Goal: Communication & Community: Participate in discussion

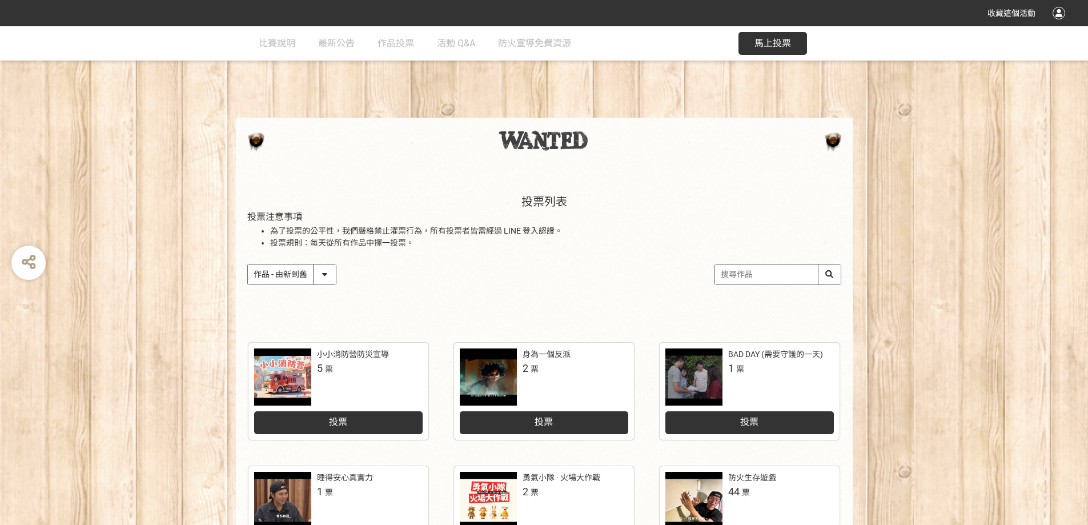
click at [1049, 291] on div "投票列表 投票注意事項 為了投票的公平性，我們嚴格禁止灌票行為，所有投票者皆需經過 LINE 登入認證。 投票規則：每天從所有作品中擇一投票。 作品 - 由新…" at bounding box center [544, 251] width 1088 height 159
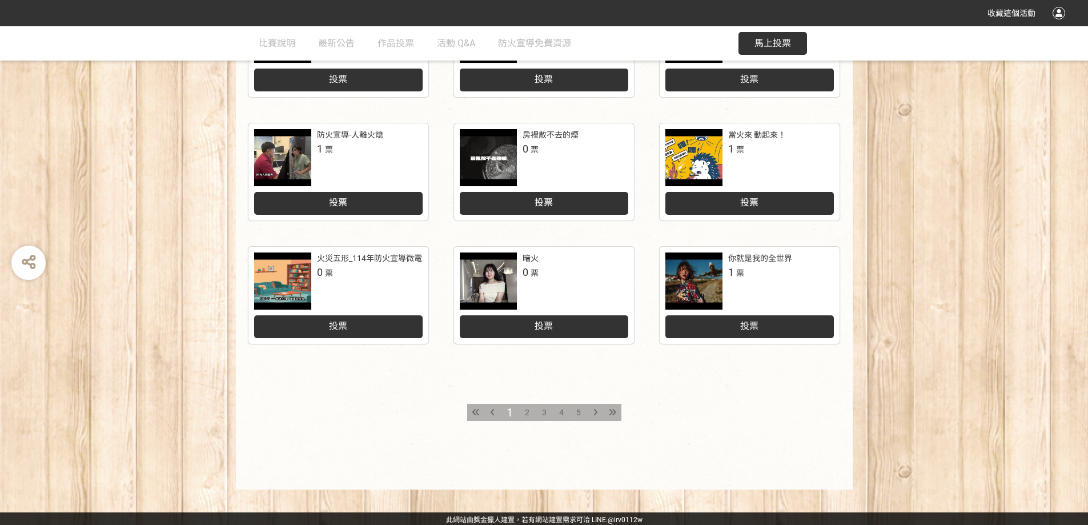
scroll to position [468, 0]
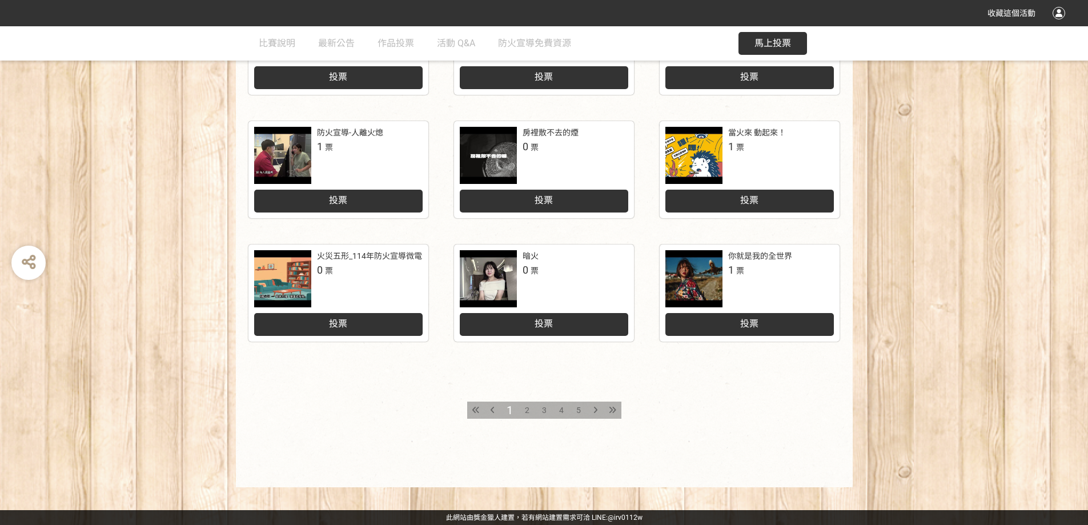
click at [996, 325] on div "小小消防營防災宣導 5 票 投票 身為一個反派 2 票 投票 BAD DAY (需要守護的一天) 1 票 投票 睡得安心真實力 1 票 投票 勇氣小隊 · 火…" at bounding box center [544, 174] width 1088 height 625
click at [521, 409] on div "2" at bounding box center [526, 409] width 17 height 17
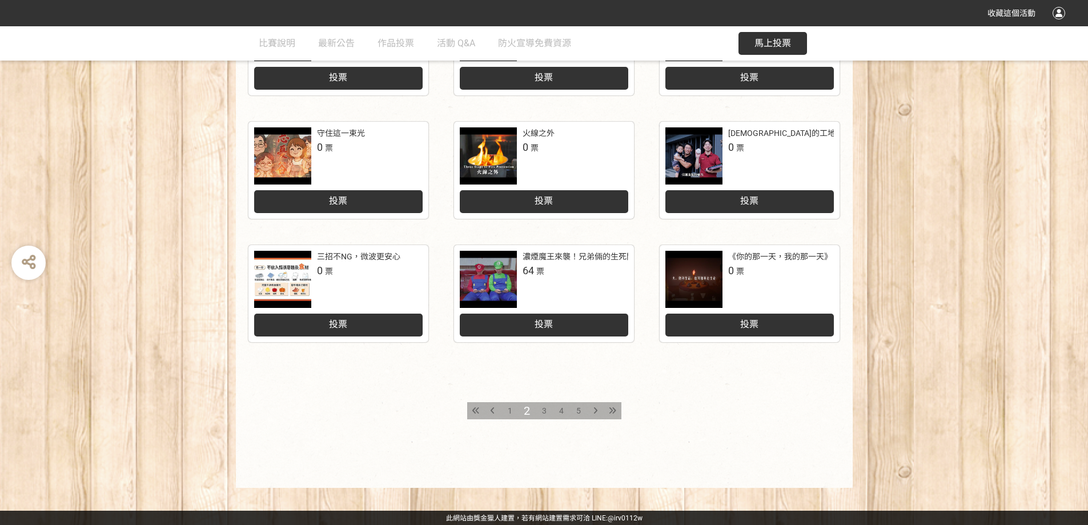
scroll to position [468, 0]
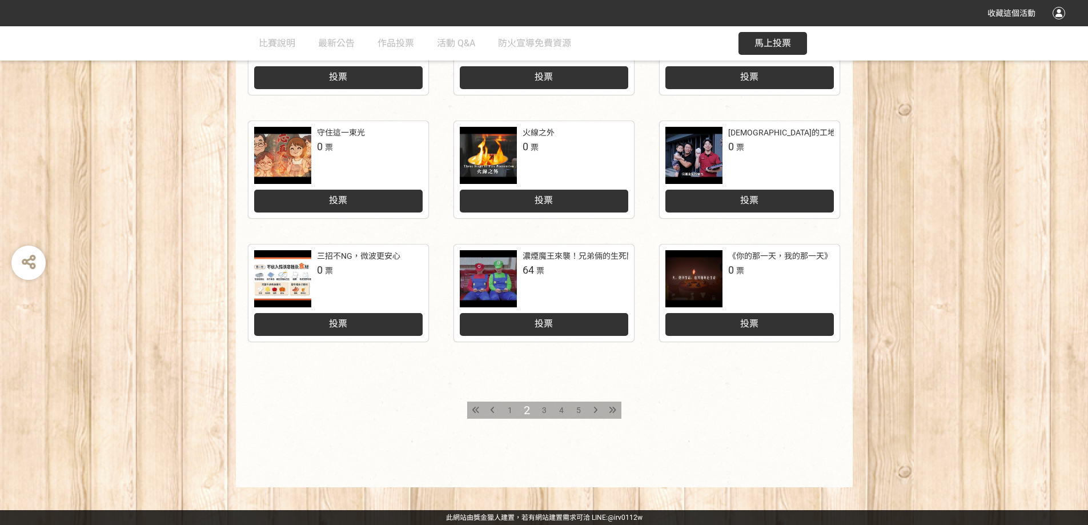
click at [544, 409] on span "3" at bounding box center [544, 409] width 5 height 9
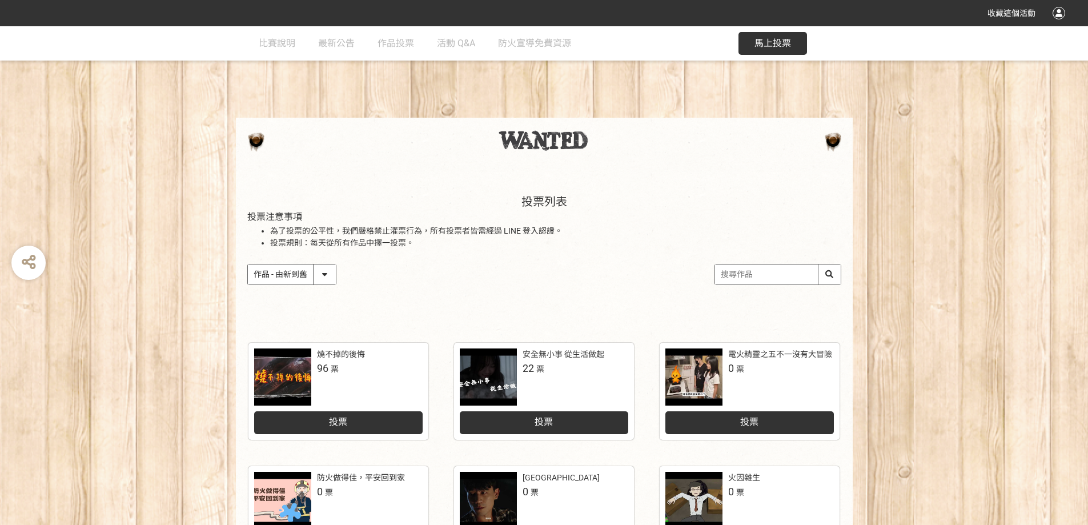
click at [758, 272] on input "search" at bounding box center [778, 274] width 126 height 20
type input "火線"
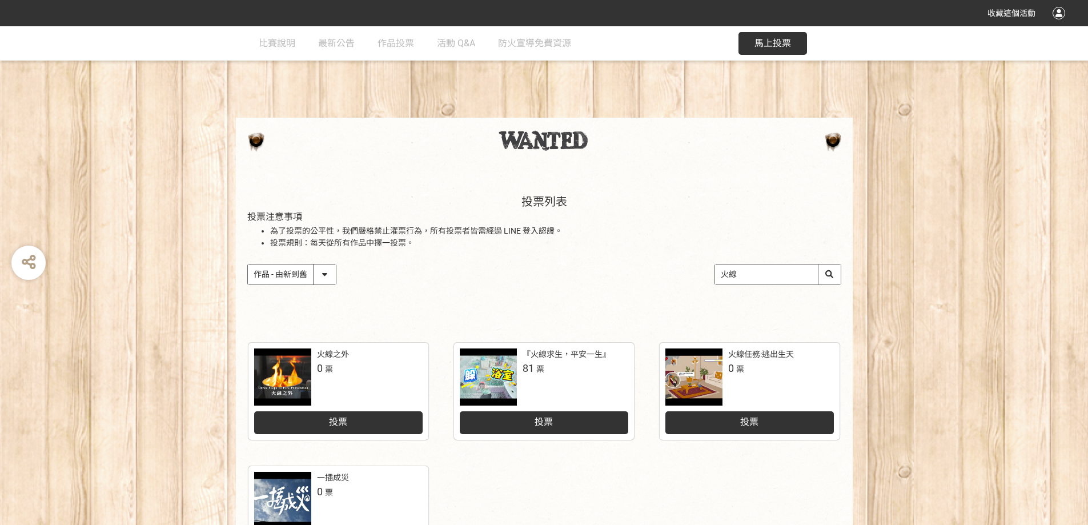
click at [546, 423] on span "投票" at bounding box center [543, 421] width 18 height 11
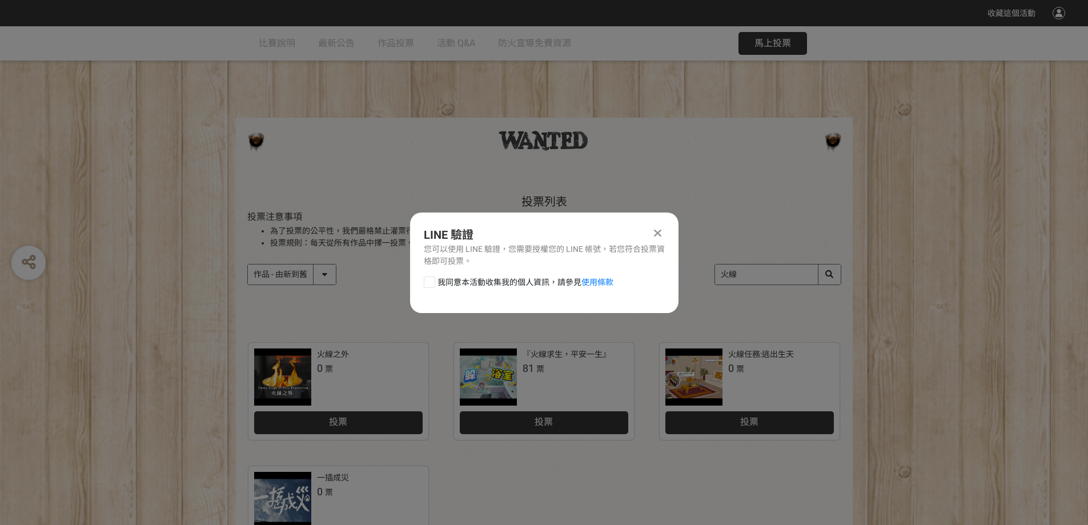
click at [423, 284] on div "我同意本活動收集我的個人資訊，請參見 使用條款" at bounding box center [544, 287] width 268 height 23
click at [425, 283] on div at bounding box center [429, 281] width 11 height 11
checkbox input "true"
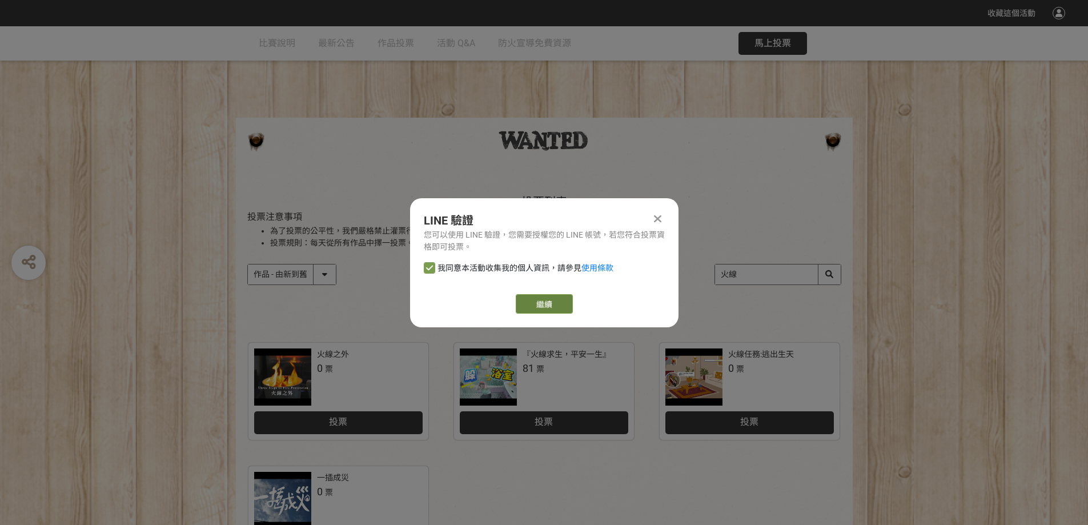
click at [547, 294] on link "繼續" at bounding box center [544, 303] width 57 height 19
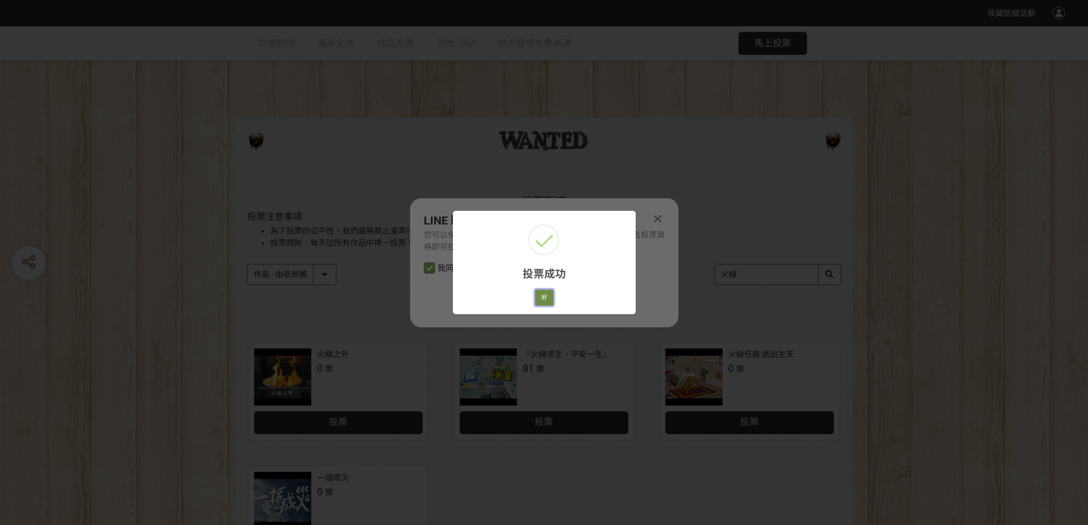
click at [540, 297] on button "好" at bounding box center [544, 297] width 18 height 16
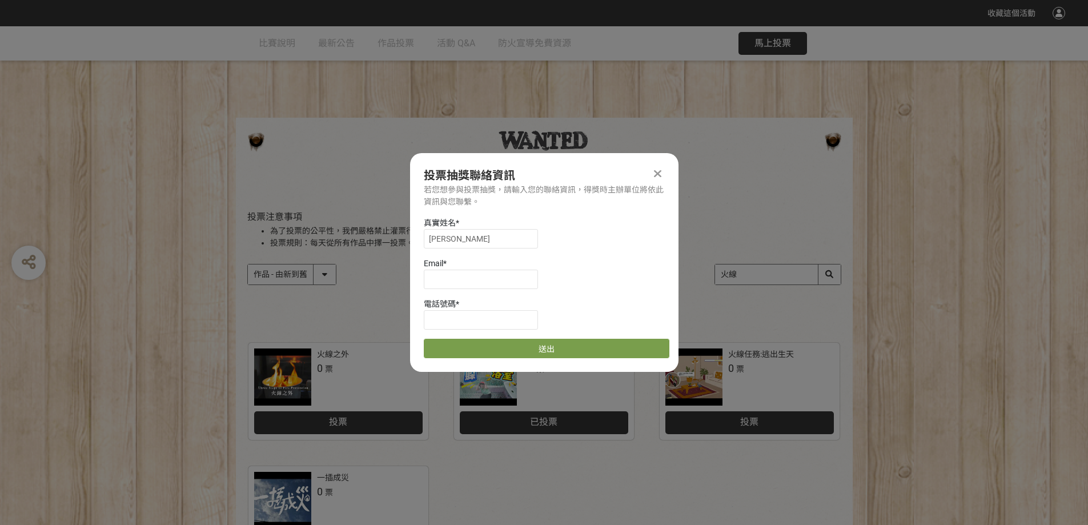
click at [651, 175] on div at bounding box center [658, 174] width 14 height 14
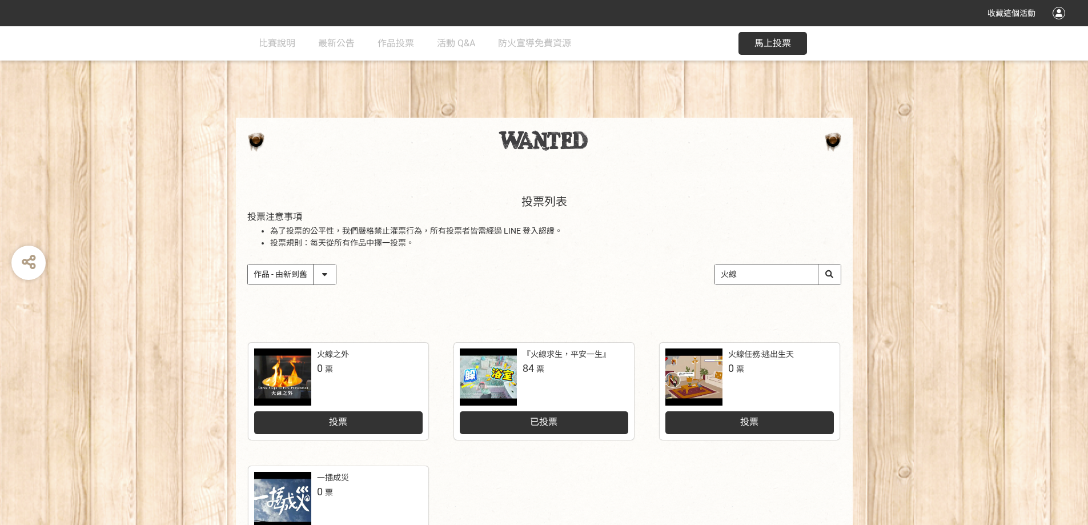
click at [546, 428] on div "已投票" at bounding box center [544, 422] width 168 height 23
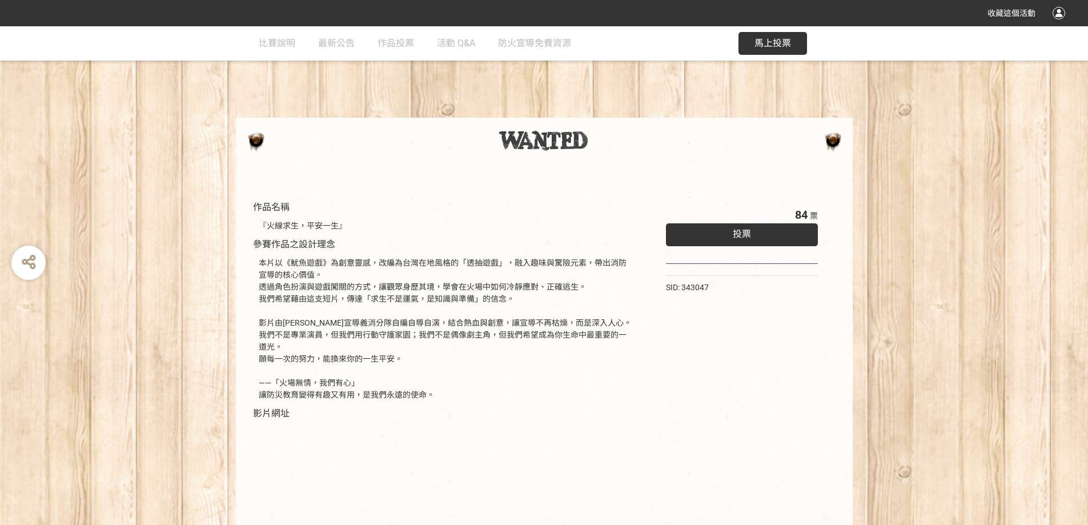
click at [715, 234] on div "投票" at bounding box center [742, 234] width 152 height 23
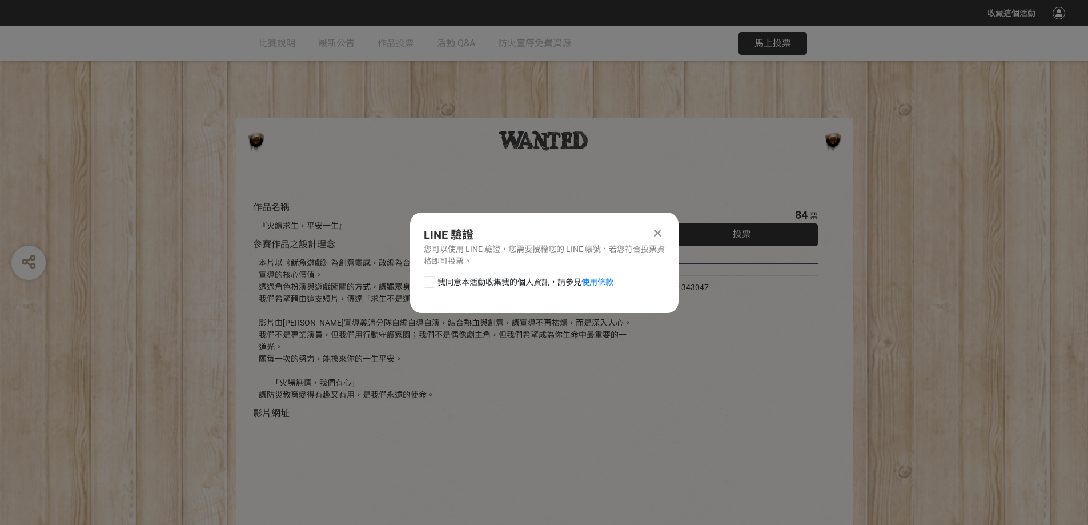
click at [432, 281] on div at bounding box center [429, 281] width 11 height 11
checkbox input "true"
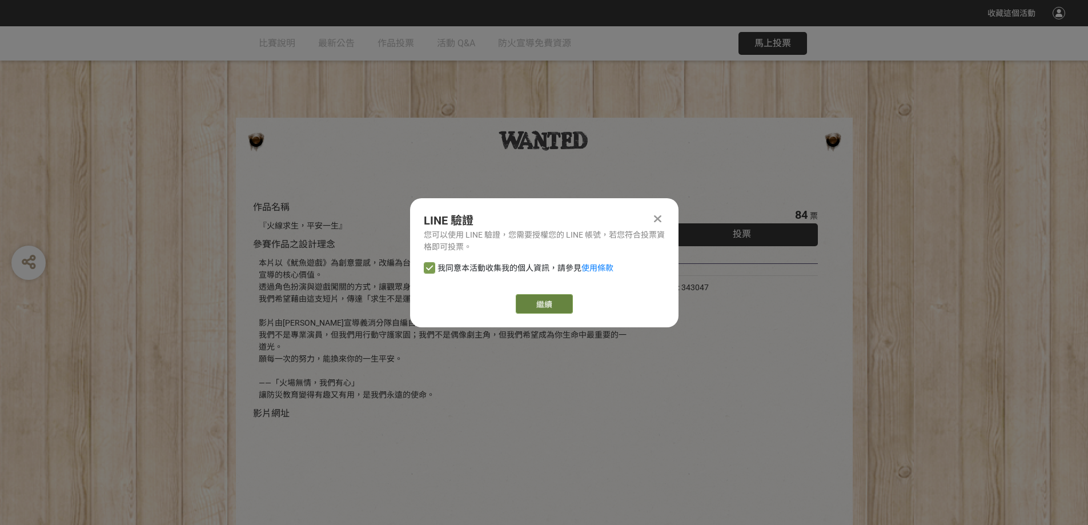
click at [534, 312] on button "繼續" at bounding box center [544, 303] width 57 height 19
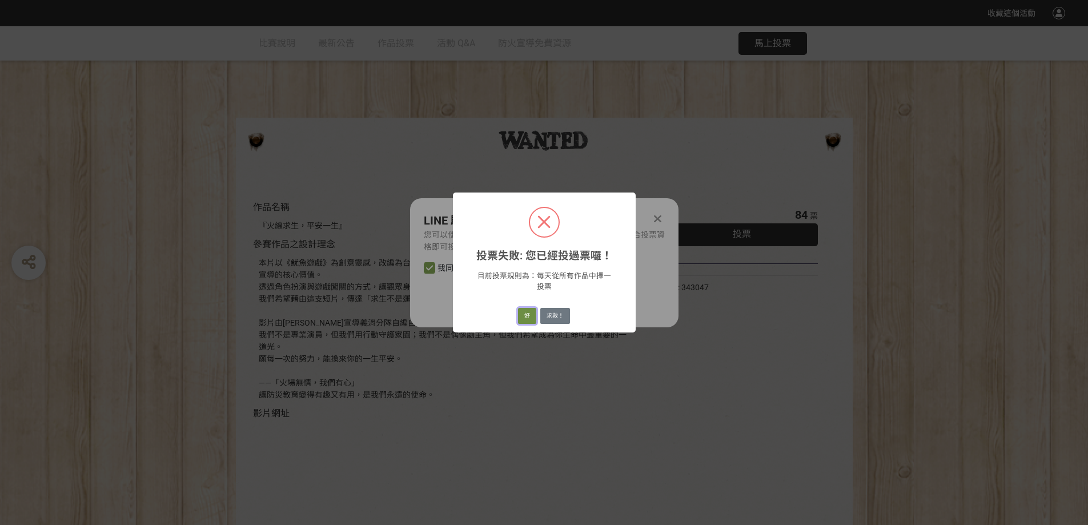
click at [524, 319] on button "好" at bounding box center [527, 316] width 18 height 16
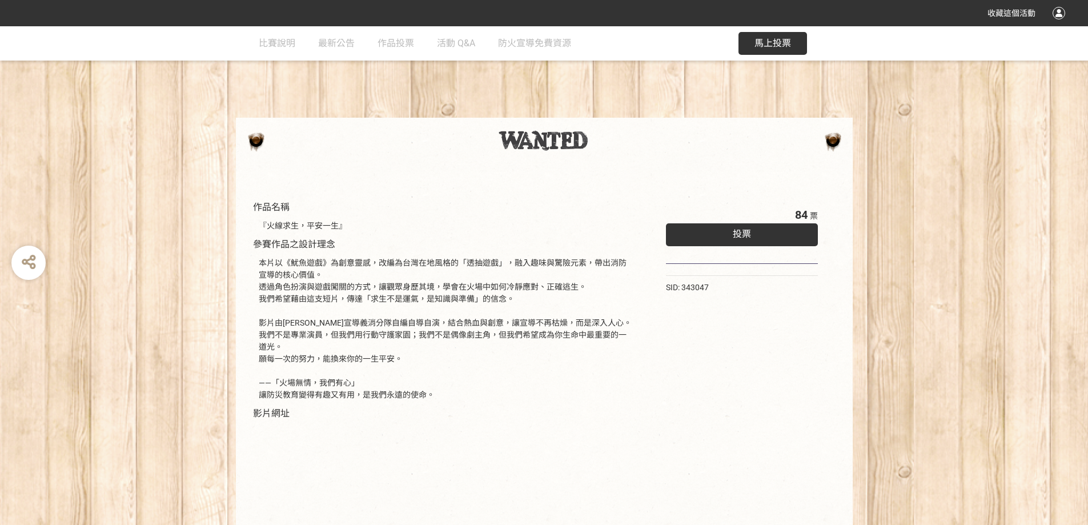
click at [720, 224] on div "投票" at bounding box center [742, 234] width 152 height 23
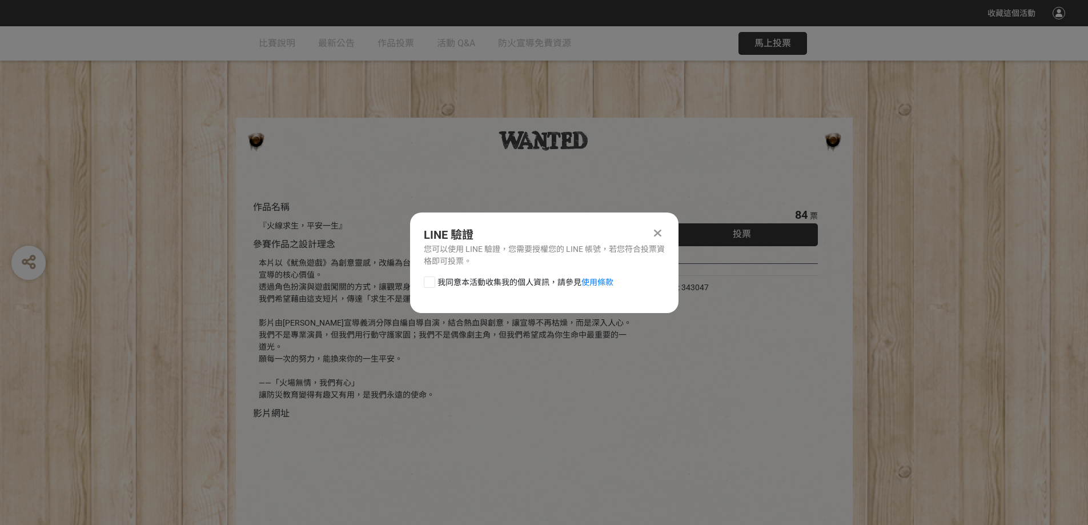
click at [438, 280] on span "我同意本活動收集我的個人資訊，請參見 使用條款" at bounding box center [525, 282] width 176 height 12
click at [432, 280] on input "我同意本活動收集我的個人資訊，請參見 使用條款" at bounding box center [427, 281] width 7 height 7
checkbox input "false"
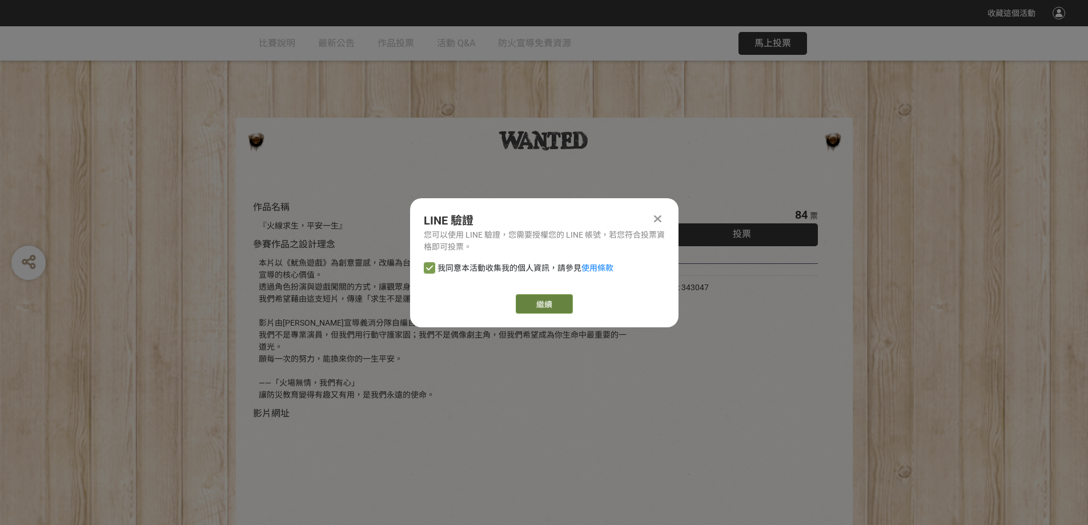
click at [546, 303] on button "繼續" at bounding box center [544, 303] width 57 height 19
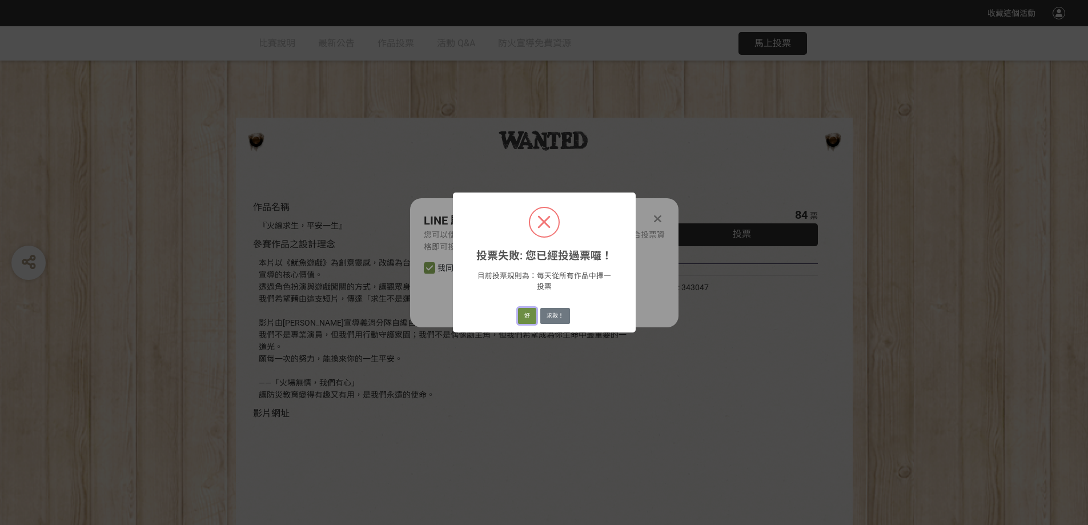
click at [525, 309] on button "好" at bounding box center [527, 316] width 18 height 16
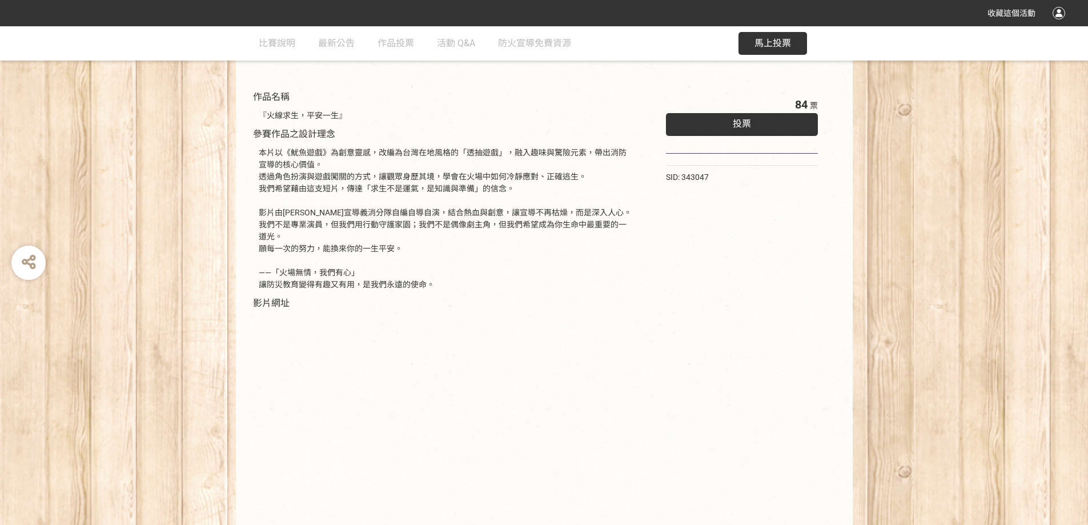
scroll to position [171, 0]
